Goal: Find specific page/section: Find specific page/section

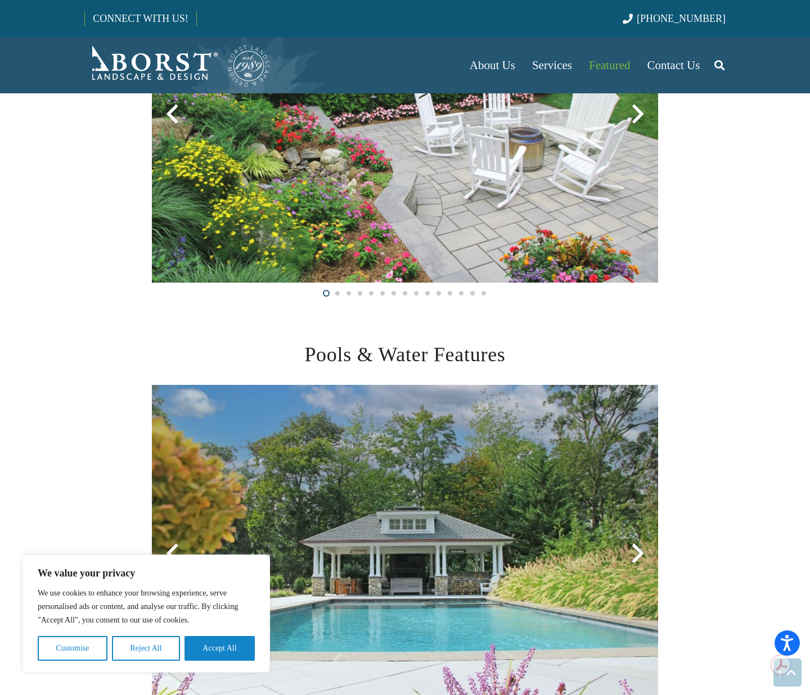
scroll to position [1667, 0]
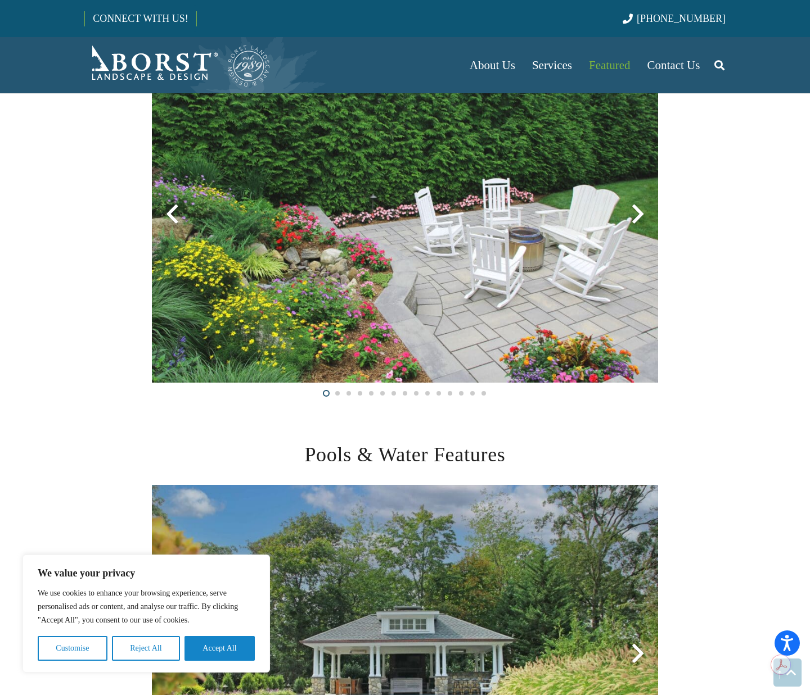
click at [637, 210] on div at bounding box center [637, 214] width 40 height 40
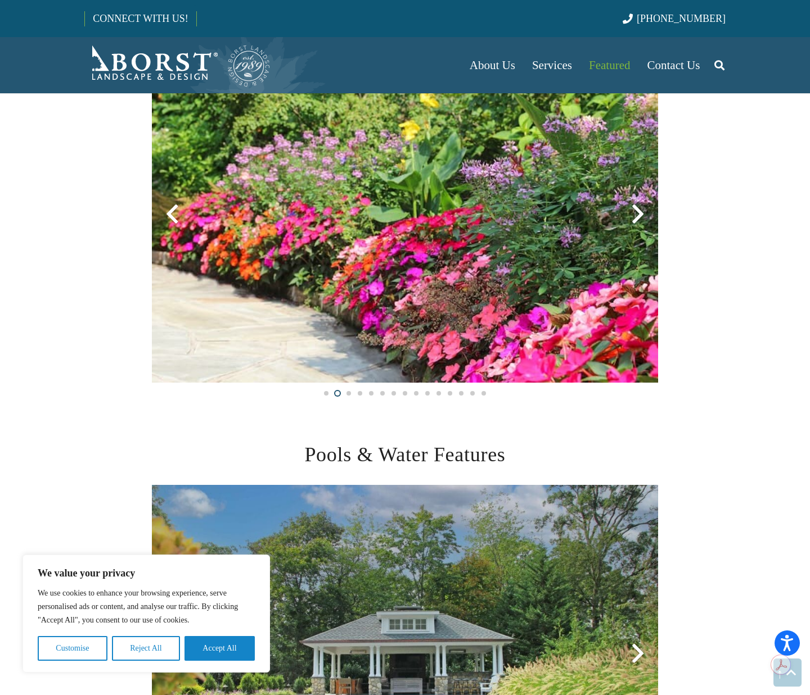
click at [637, 210] on div at bounding box center [637, 214] width 40 height 40
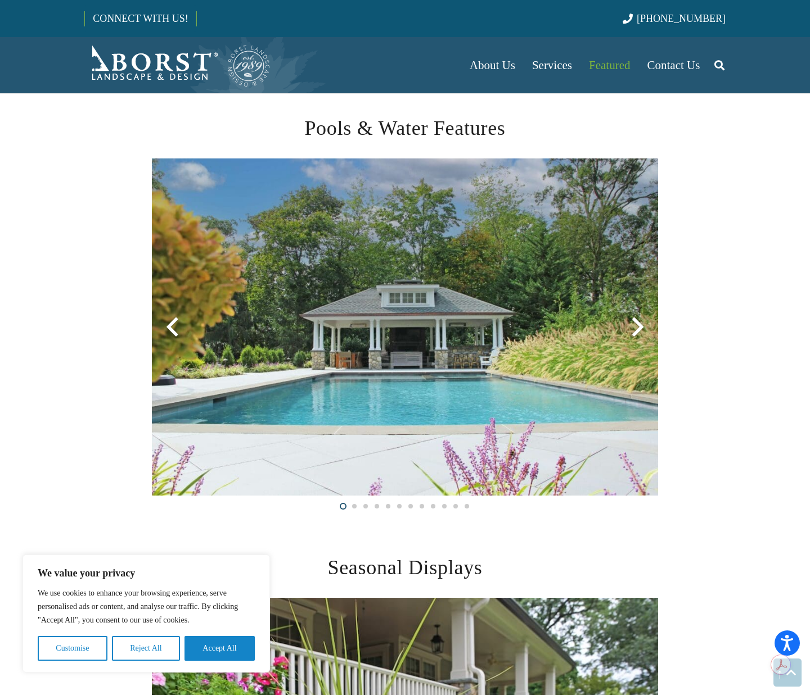
scroll to position [1995, 0]
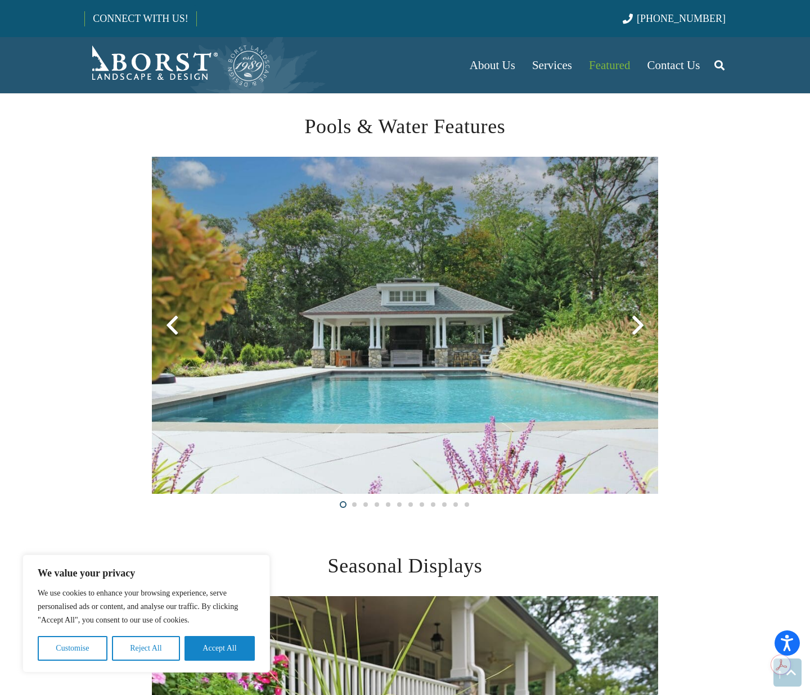
click at [632, 319] on div at bounding box center [637, 325] width 40 height 40
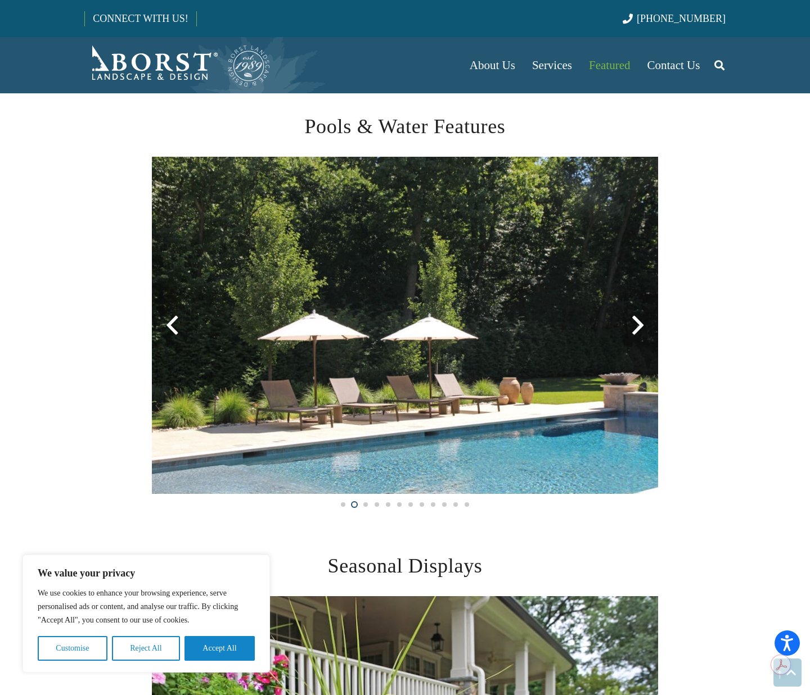
click at [632, 319] on div at bounding box center [637, 325] width 40 height 40
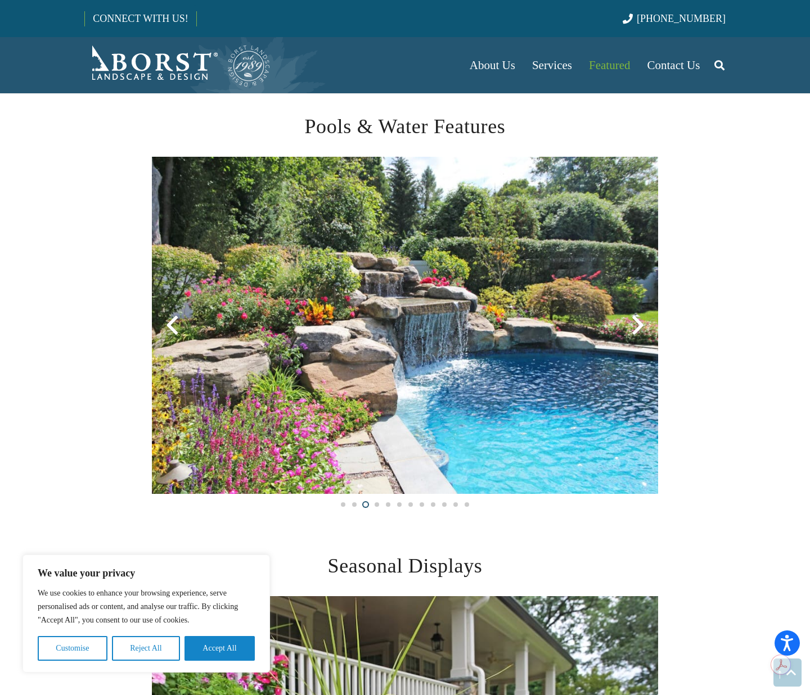
click at [632, 319] on div at bounding box center [637, 325] width 40 height 40
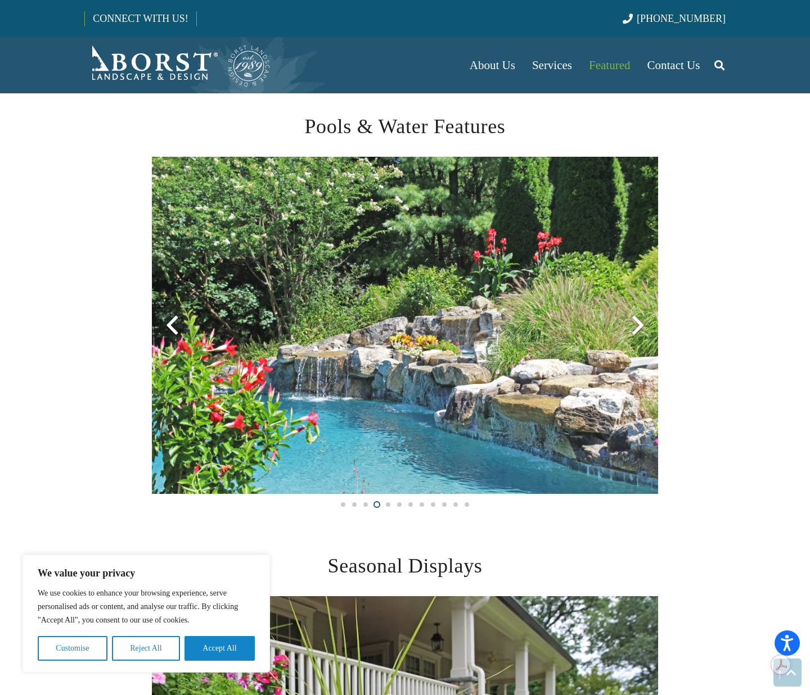
click at [632, 319] on div at bounding box center [637, 325] width 40 height 40
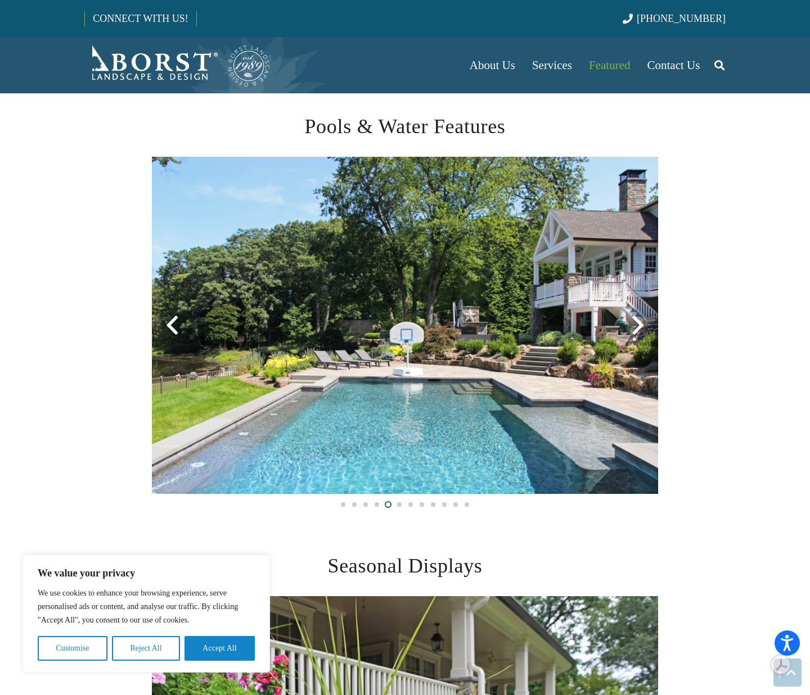
click at [632, 319] on div at bounding box center [637, 325] width 40 height 40
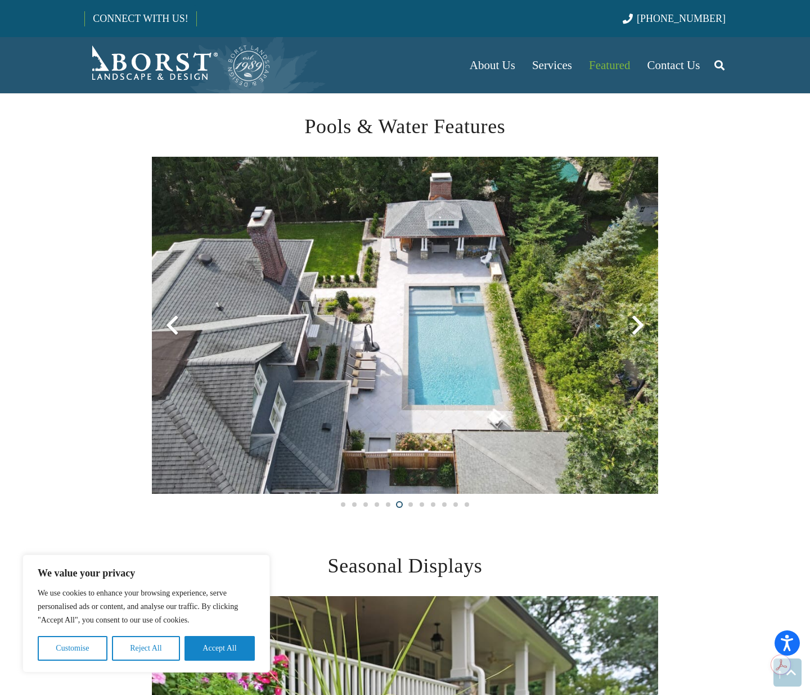
click at [632, 319] on div at bounding box center [637, 325] width 40 height 40
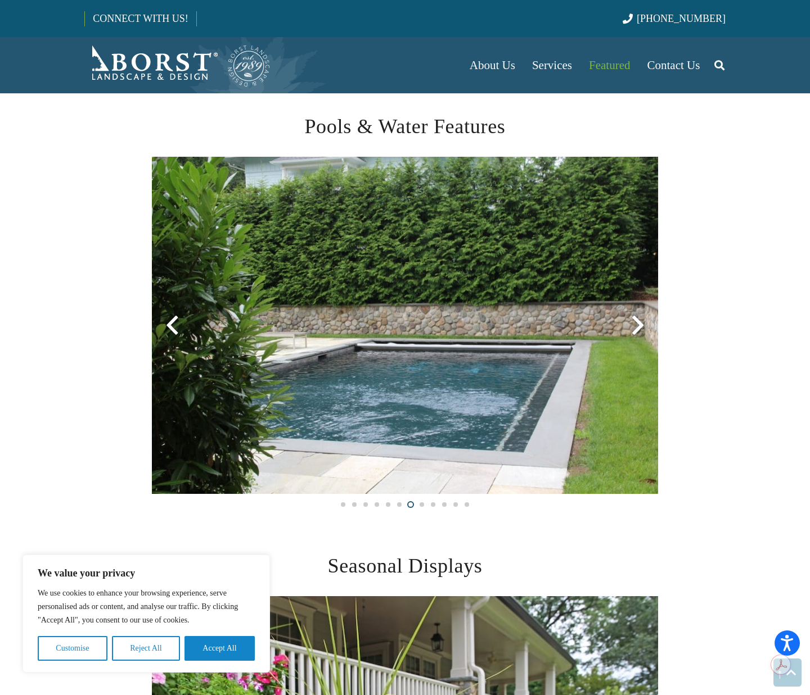
click at [632, 319] on div at bounding box center [637, 325] width 40 height 40
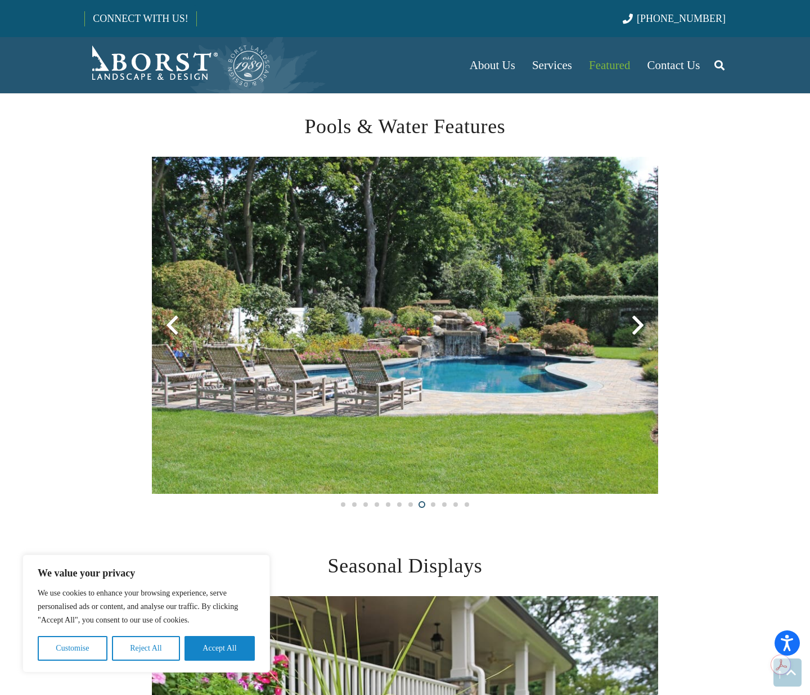
click at [632, 319] on div at bounding box center [637, 325] width 40 height 40
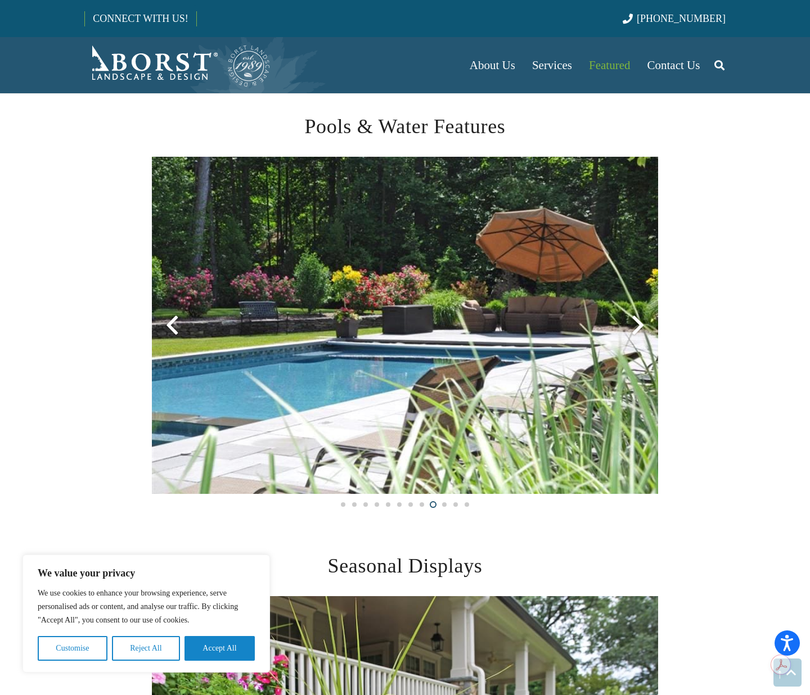
click at [632, 319] on div at bounding box center [637, 325] width 40 height 40
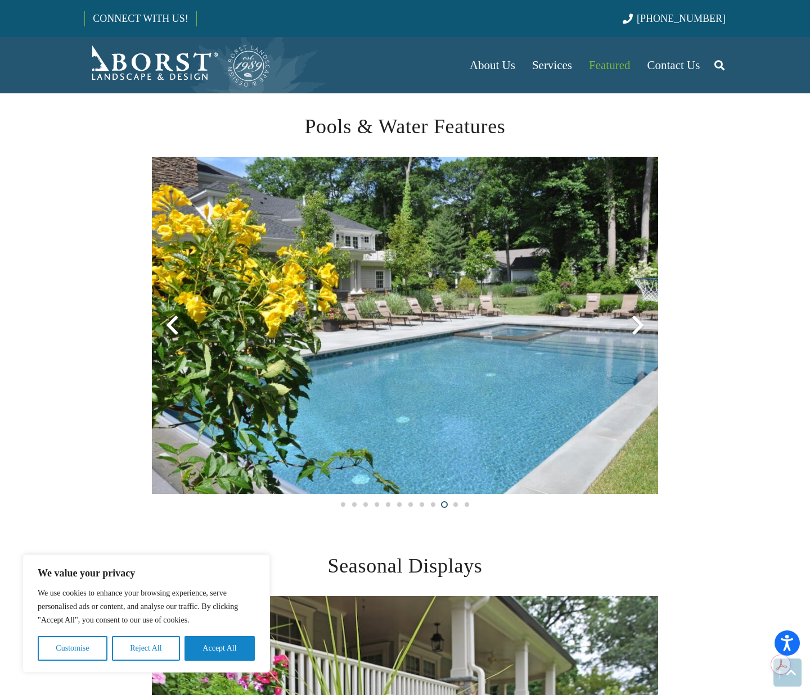
click at [632, 319] on div at bounding box center [637, 325] width 40 height 40
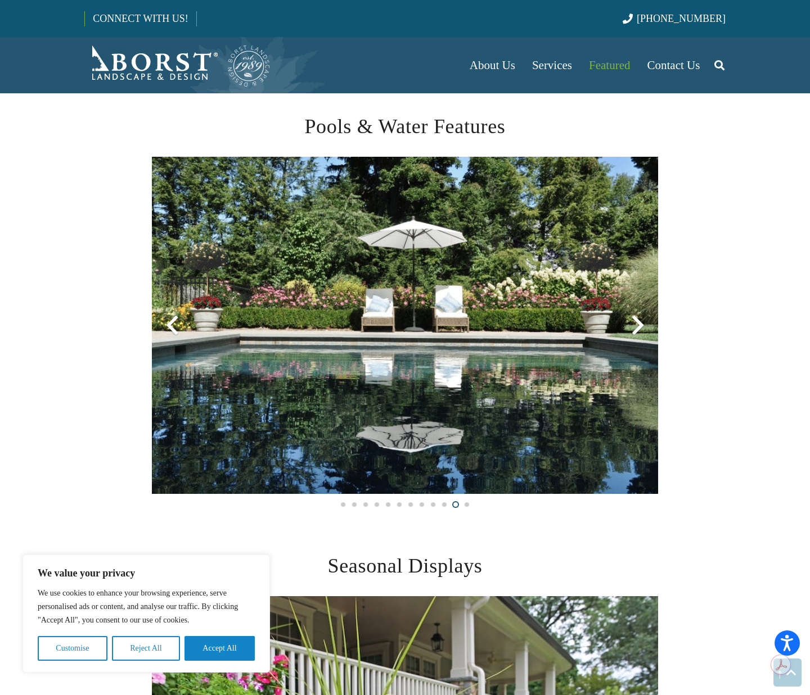
click at [632, 319] on div at bounding box center [637, 325] width 40 height 40
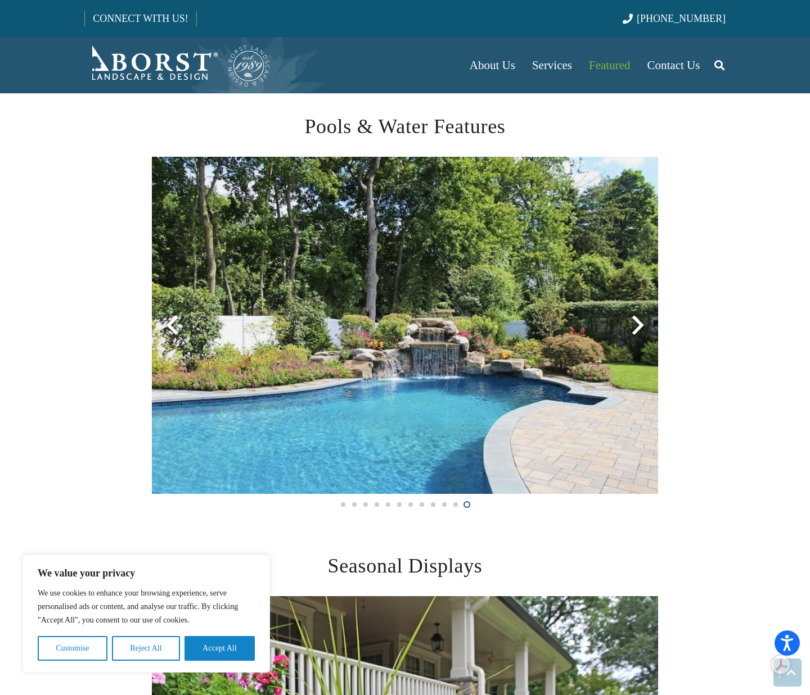
click at [632, 319] on div at bounding box center [637, 325] width 40 height 40
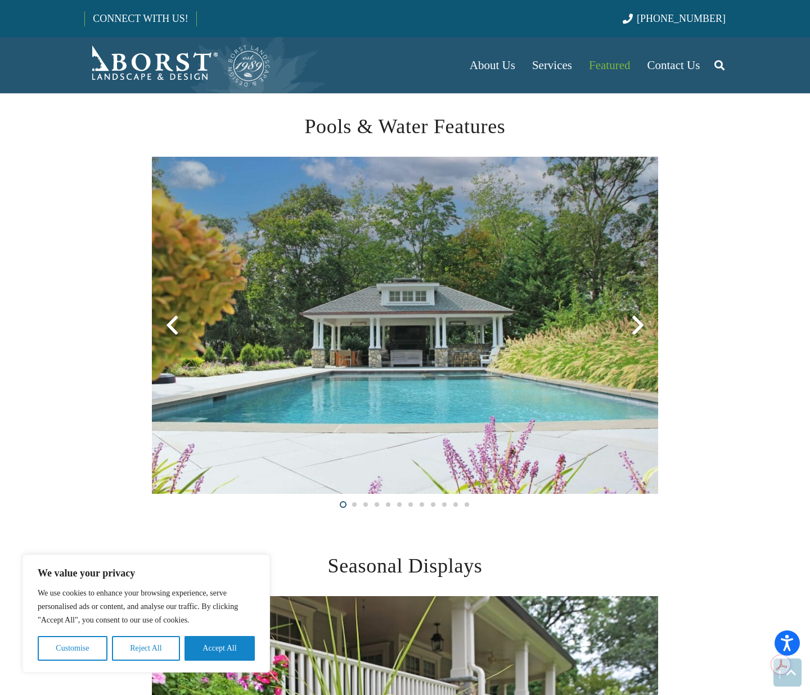
click at [632, 319] on div at bounding box center [637, 325] width 40 height 40
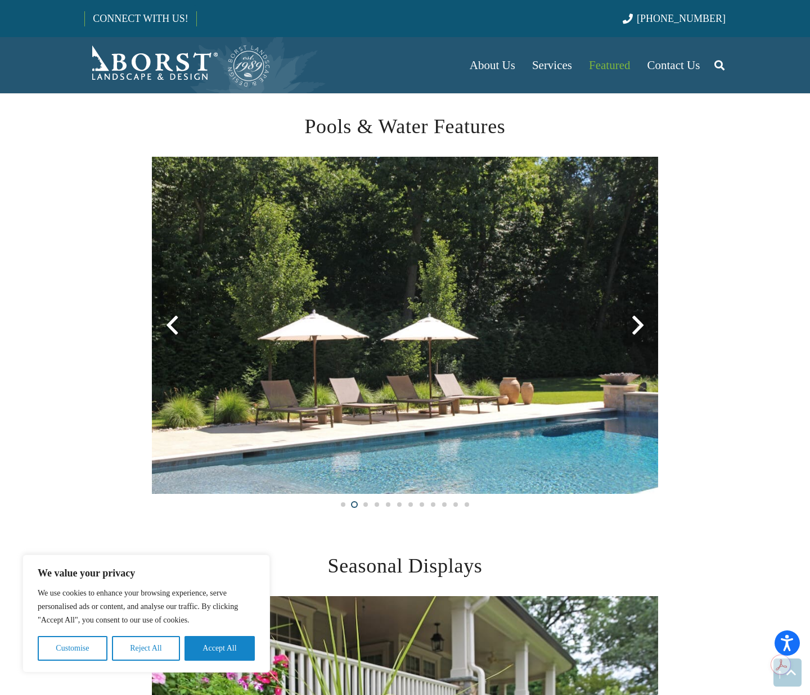
click at [632, 323] on div at bounding box center [637, 325] width 40 height 40
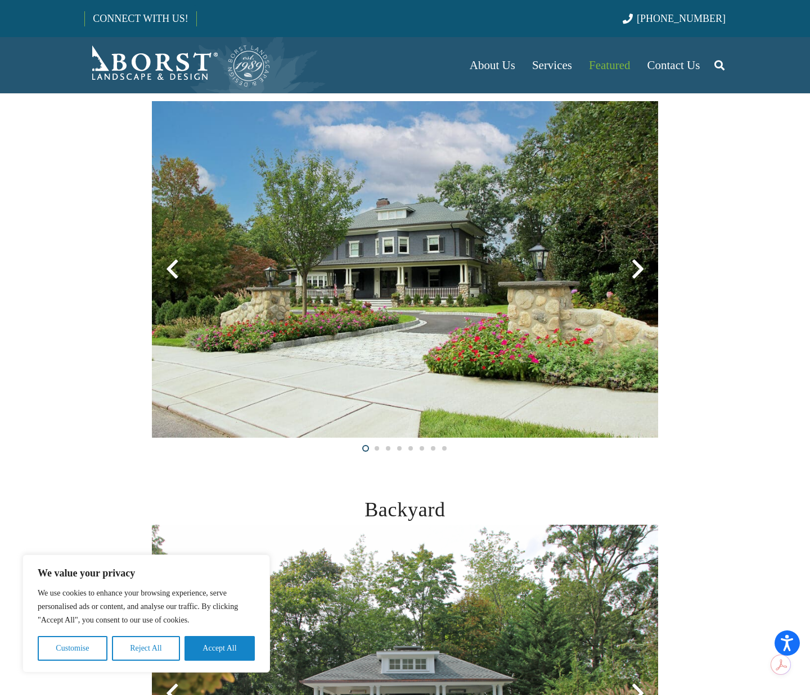
scroll to position [270, 0]
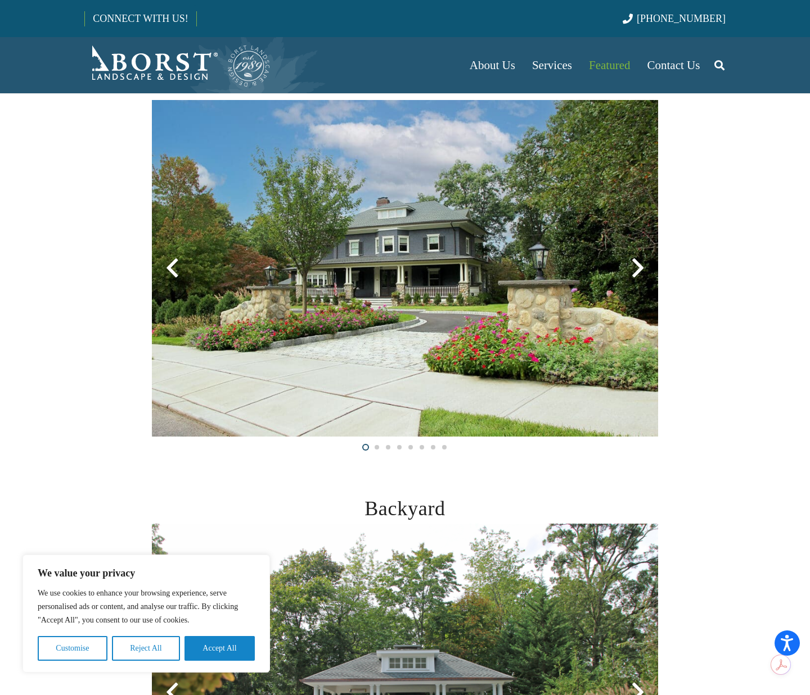
click at [640, 277] on div at bounding box center [637, 268] width 40 height 40
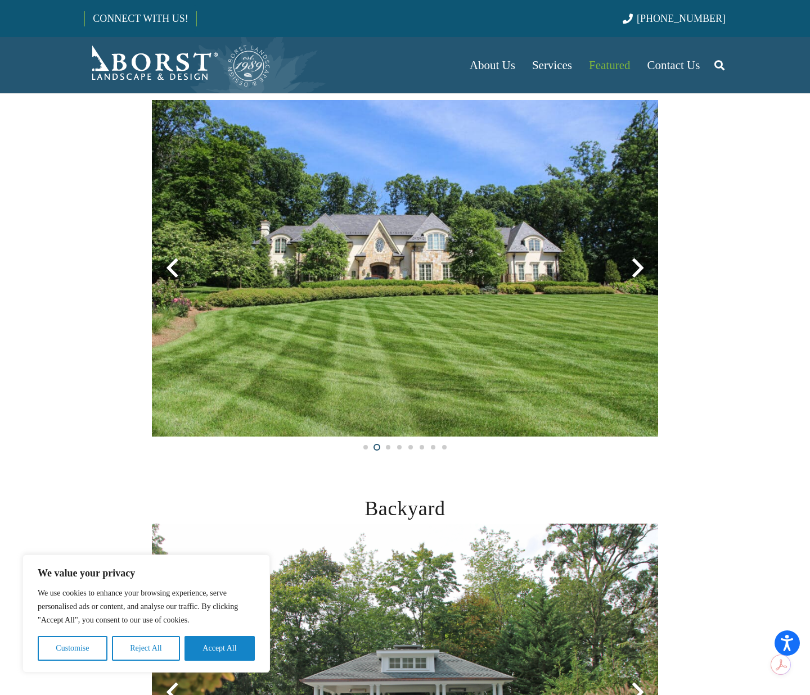
click at [640, 275] on div at bounding box center [637, 268] width 40 height 40
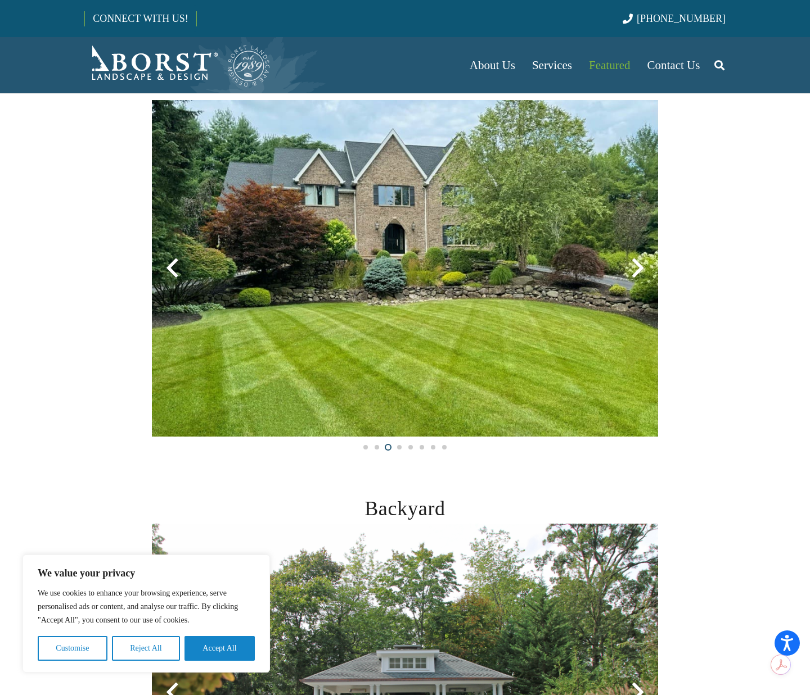
click at [640, 275] on div at bounding box center [637, 268] width 40 height 40
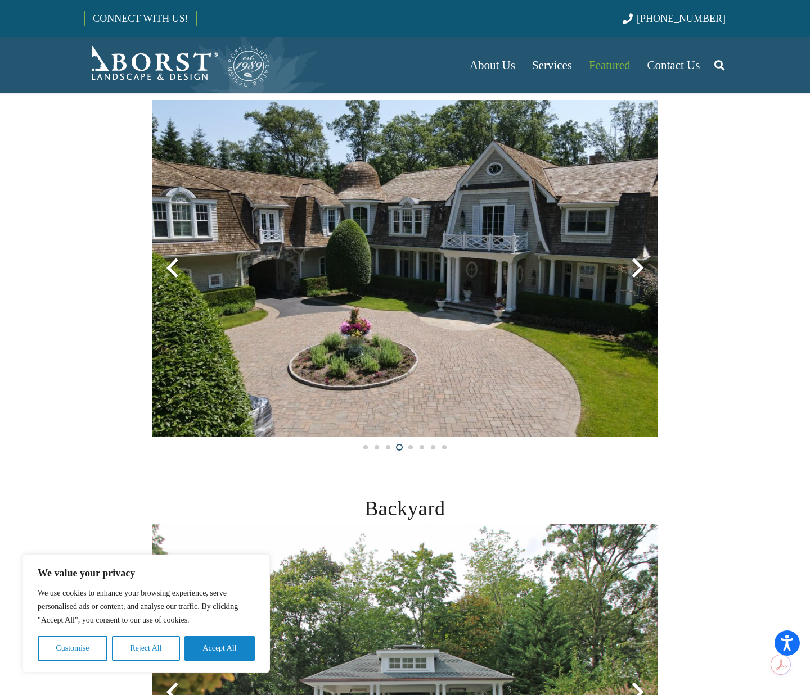
click at [640, 275] on div at bounding box center [637, 268] width 40 height 40
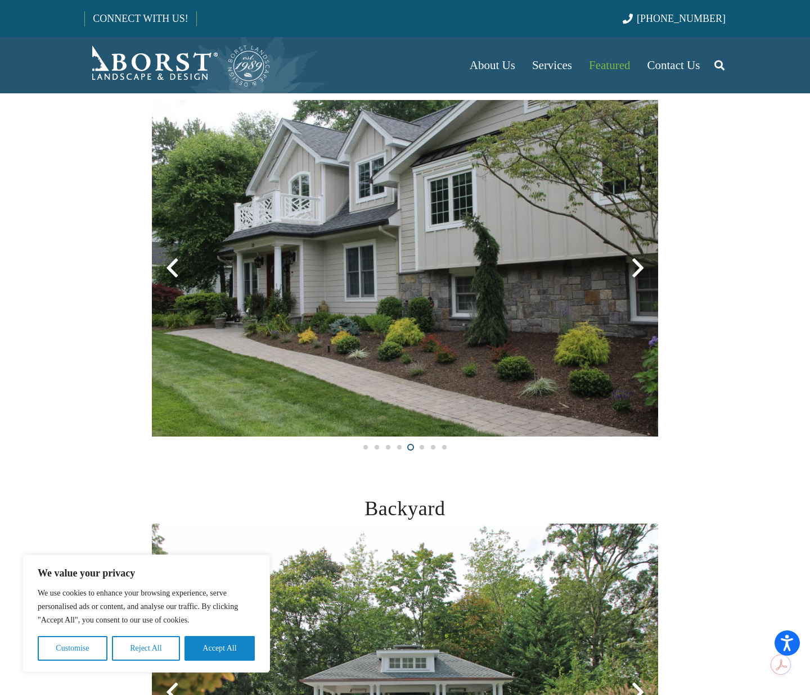
click at [640, 275] on div at bounding box center [637, 268] width 40 height 40
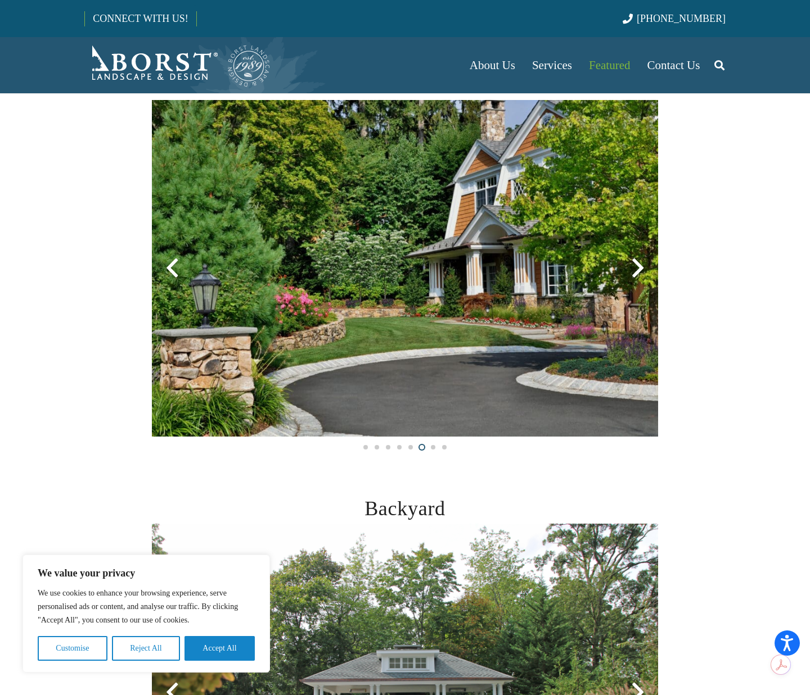
click at [640, 275] on div at bounding box center [637, 268] width 40 height 40
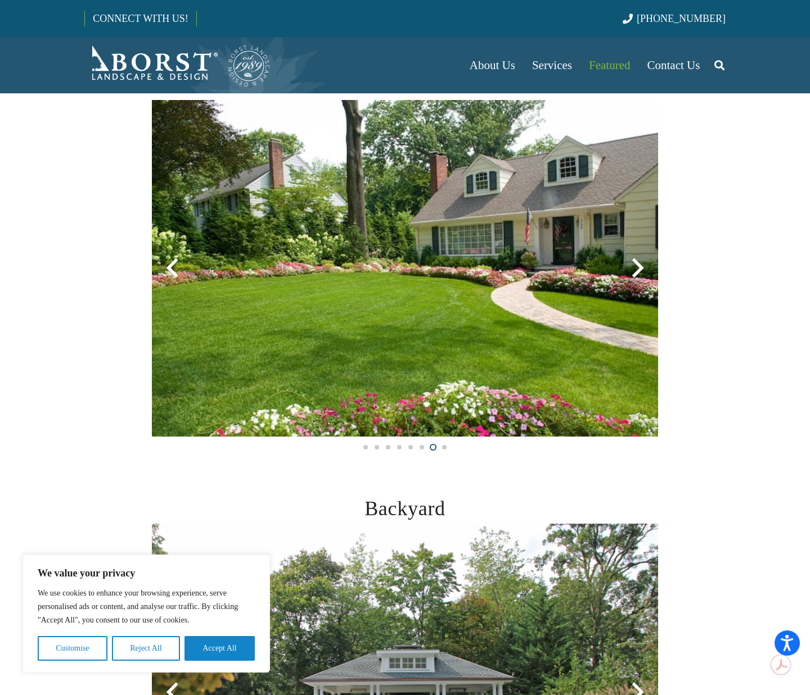
click at [640, 275] on div at bounding box center [637, 268] width 40 height 40
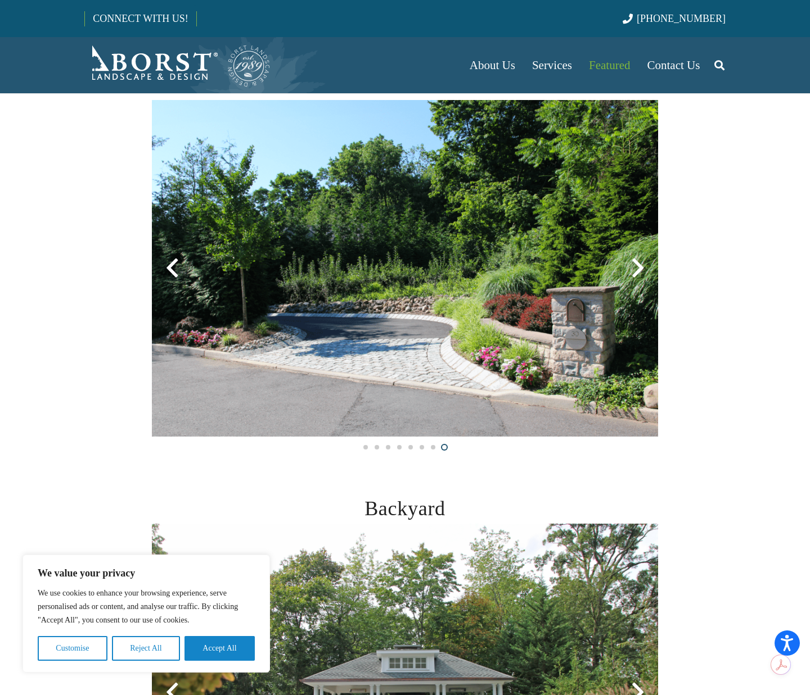
click at [640, 275] on div at bounding box center [637, 268] width 40 height 40
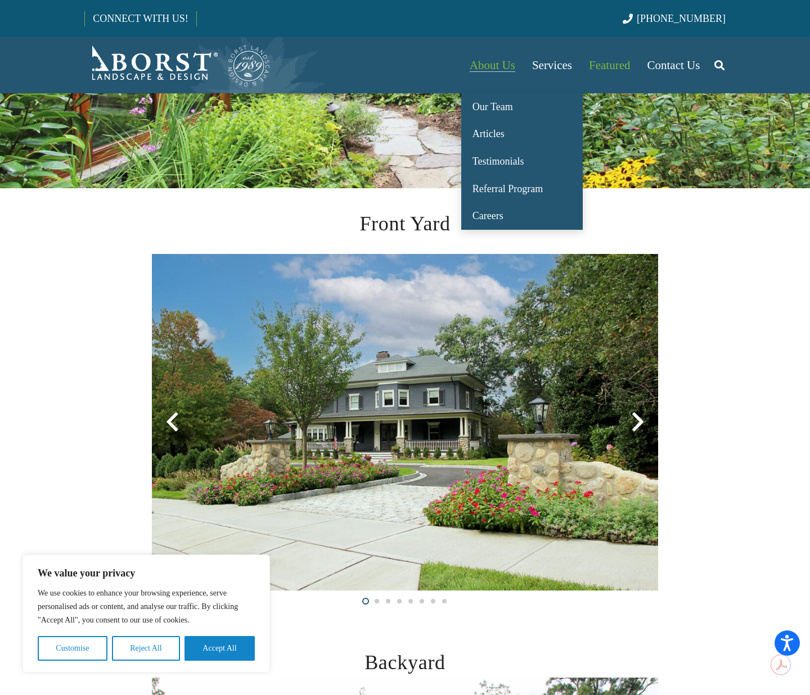
scroll to position [107, 0]
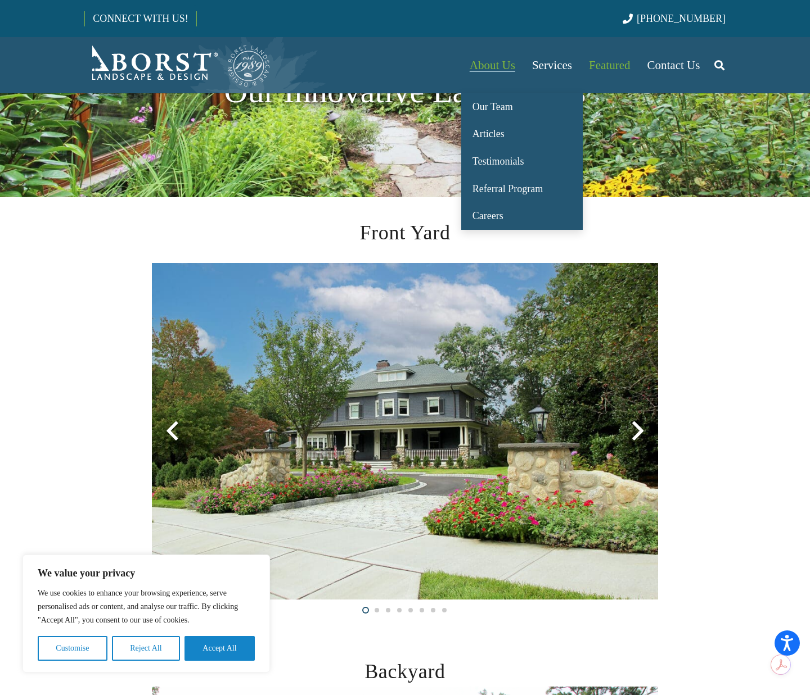
click at [495, 65] on span "About Us" at bounding box center [492, 64] width 46 height 13
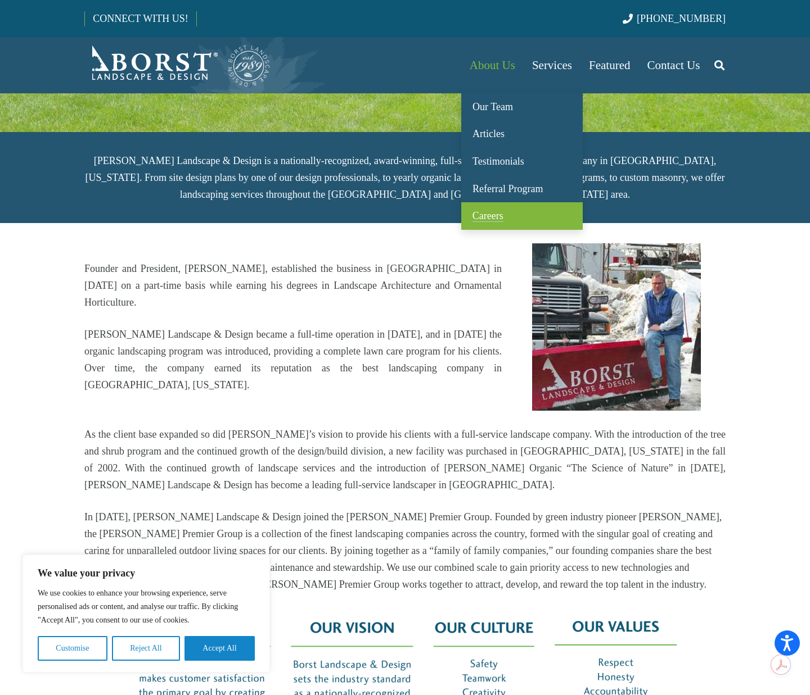
scroll to position [251, 0]
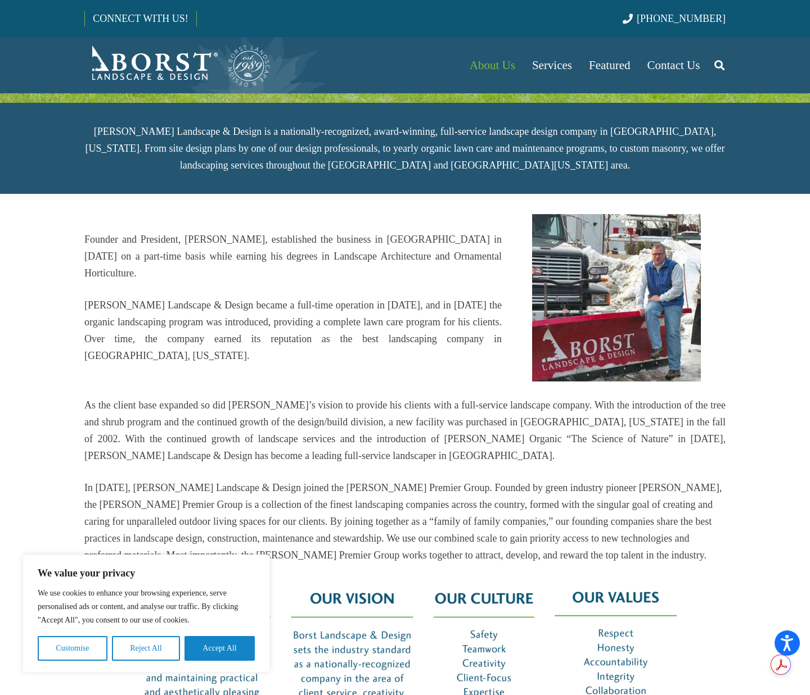
click at [664, 260] on img at bounding box center [616, 298] width 169 height 168
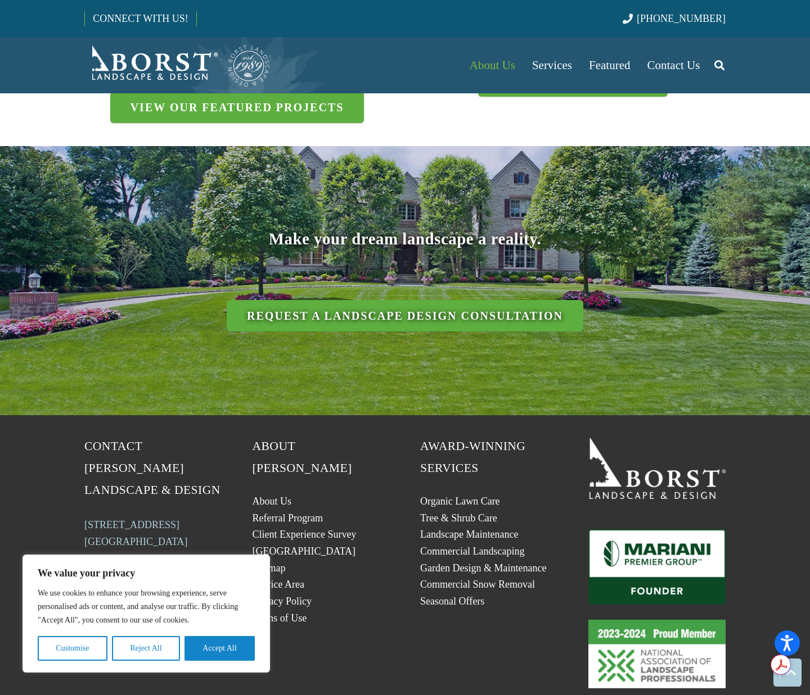
scroll to position [1765, 0]
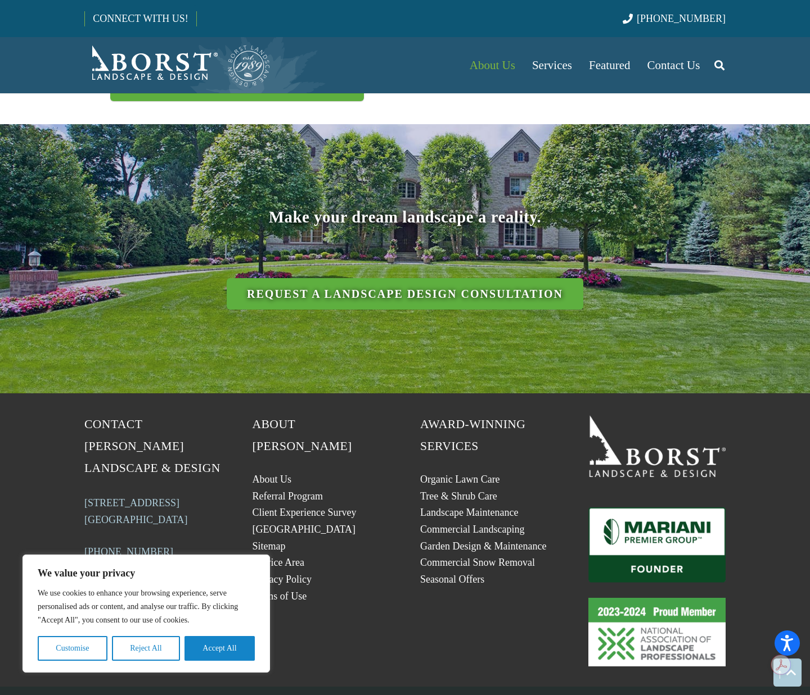
click at [152, 646] on button "Reject All" at bounding box center [146, 648] width 68 height 25
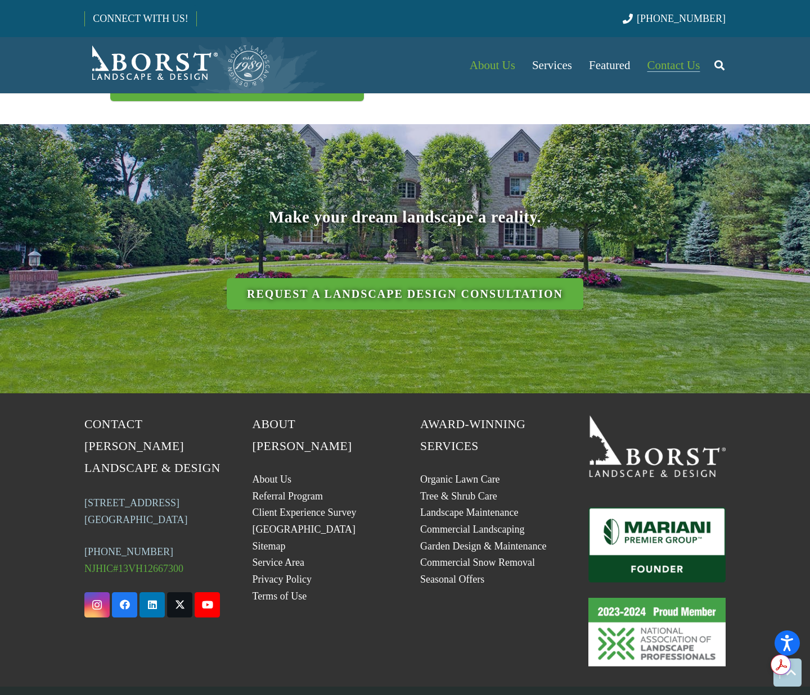
click at [673, 55] on link "Contact Us" at bounding box center [674, 65] width 70 height 56
